Goal: Find specific page/section: Find specific page/section

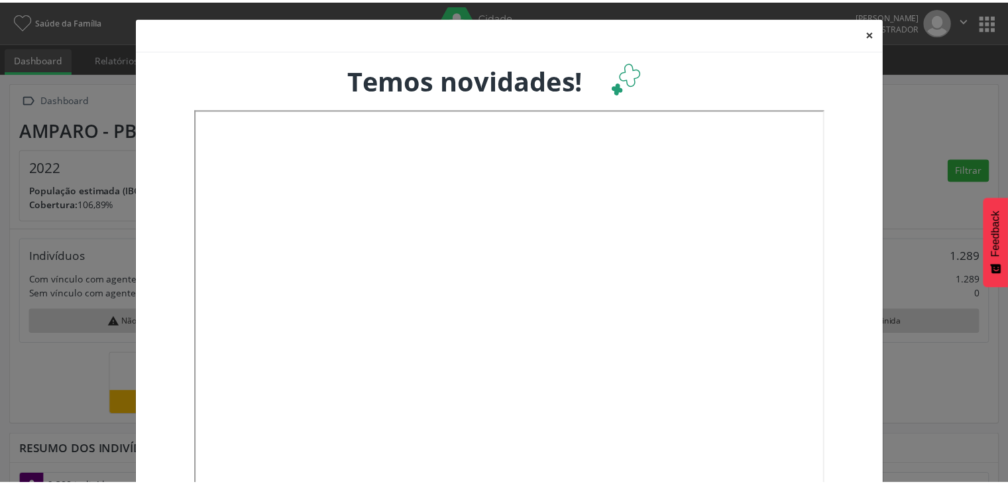
scroll to position [218, 332]
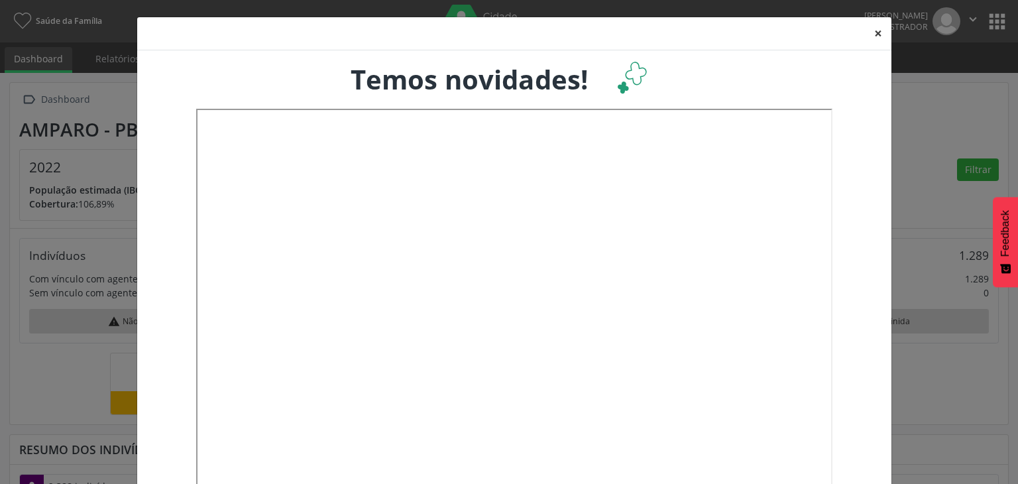
click at [870, 31] on button "×" at bounding box center [878, 33] width 27 height 32
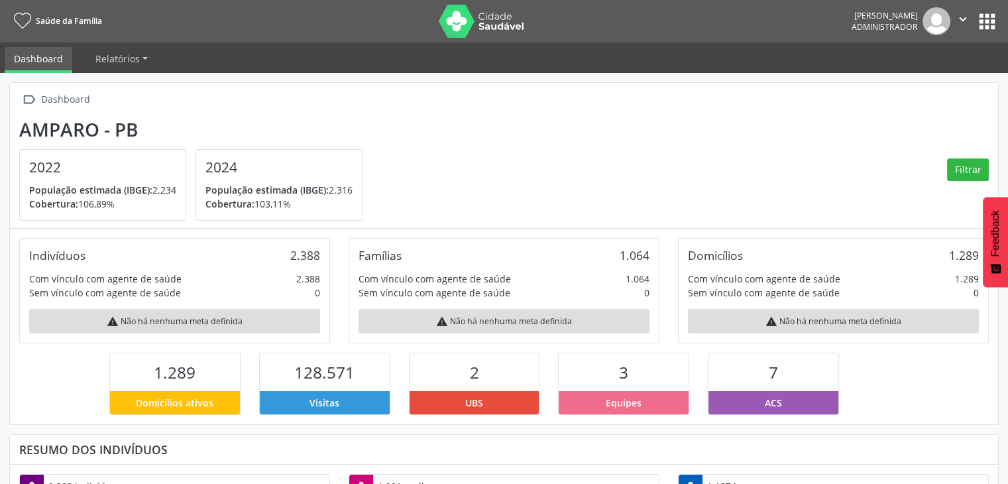
scroll to position [0, 0]
click at [985, 23] on button "apps" at bounding box center [987, 21] width 23 height 23
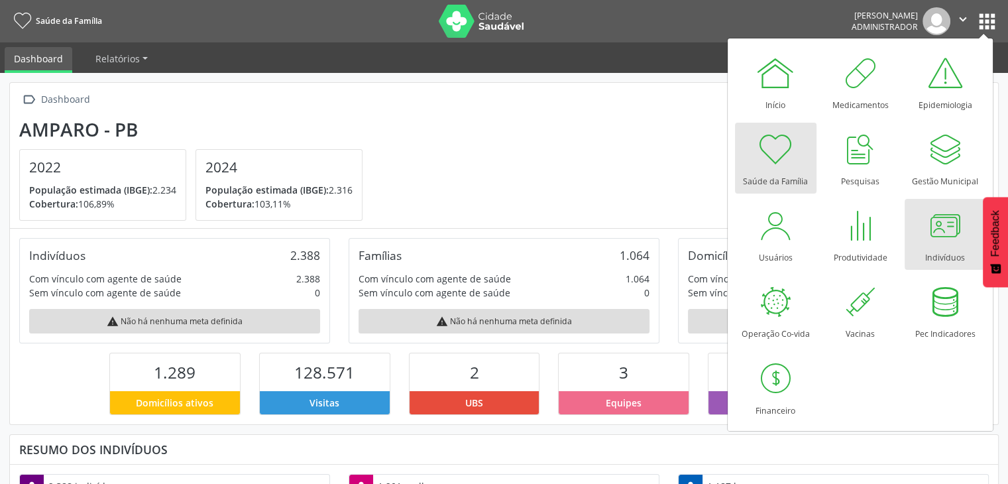
click at [933, 245] on div at bounding box center [945, 225] width 40 height 40
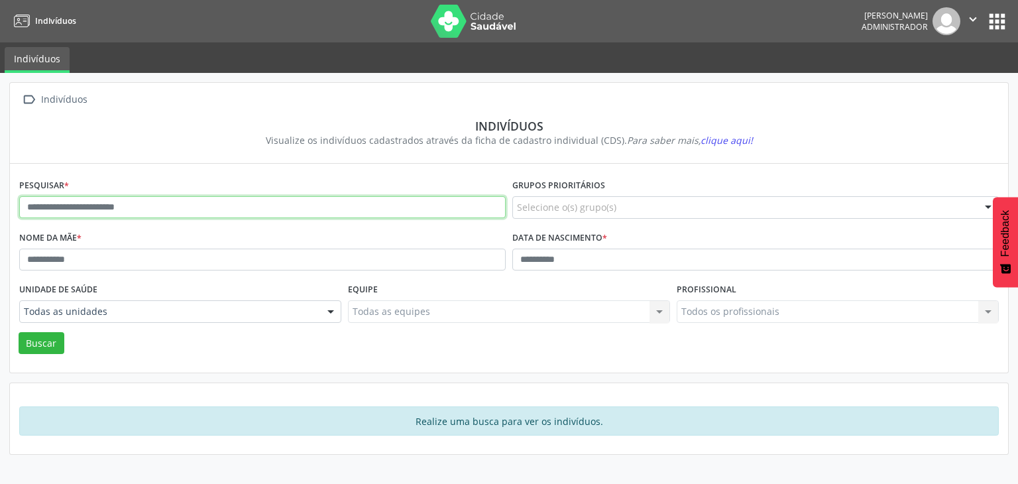
click at [121, 214] on input "text" at bounding box center [262, 207] width 487 height 23
type input "**********"
click at [19, 332] on button "Buscar" at bounding box center [42, 343] width 46 height 23
